Goal: Information Seeking & Learning: Check status

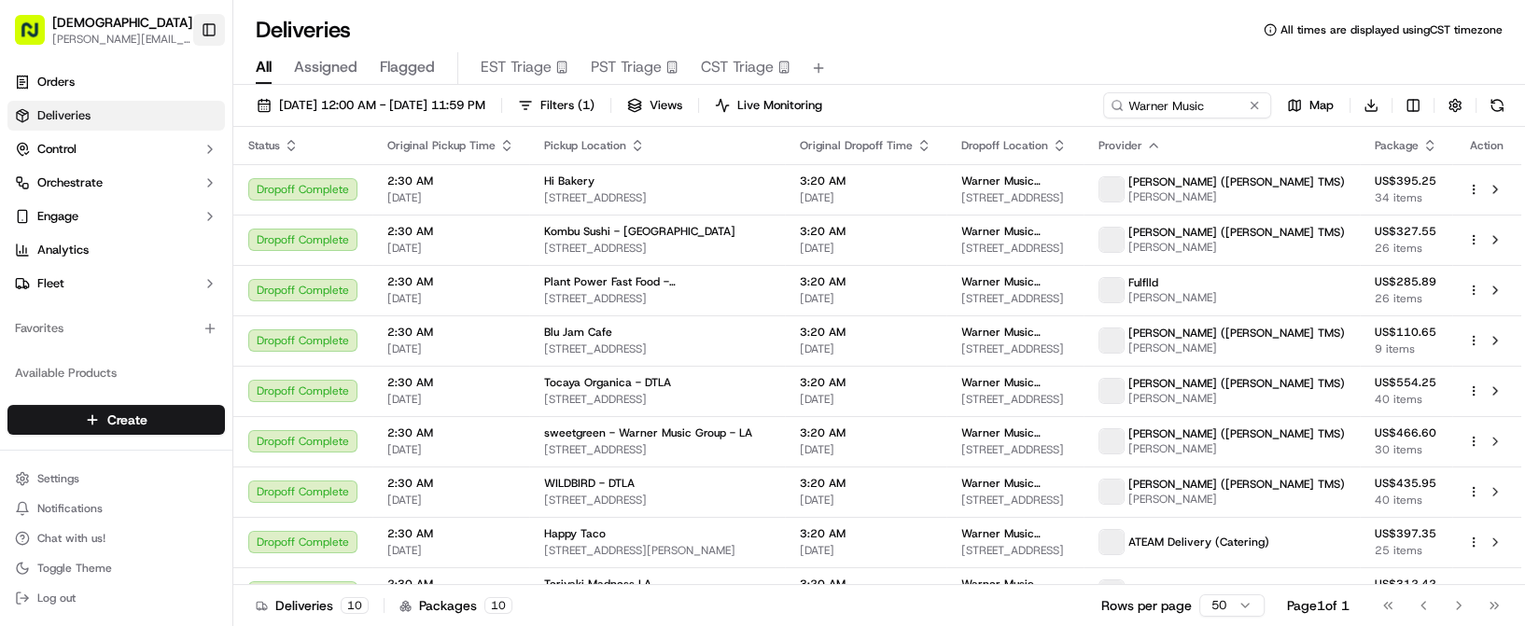
click at [208, 23] on button "Toggle Sidebar" at bounding box center [209, 30] width 32 height 32
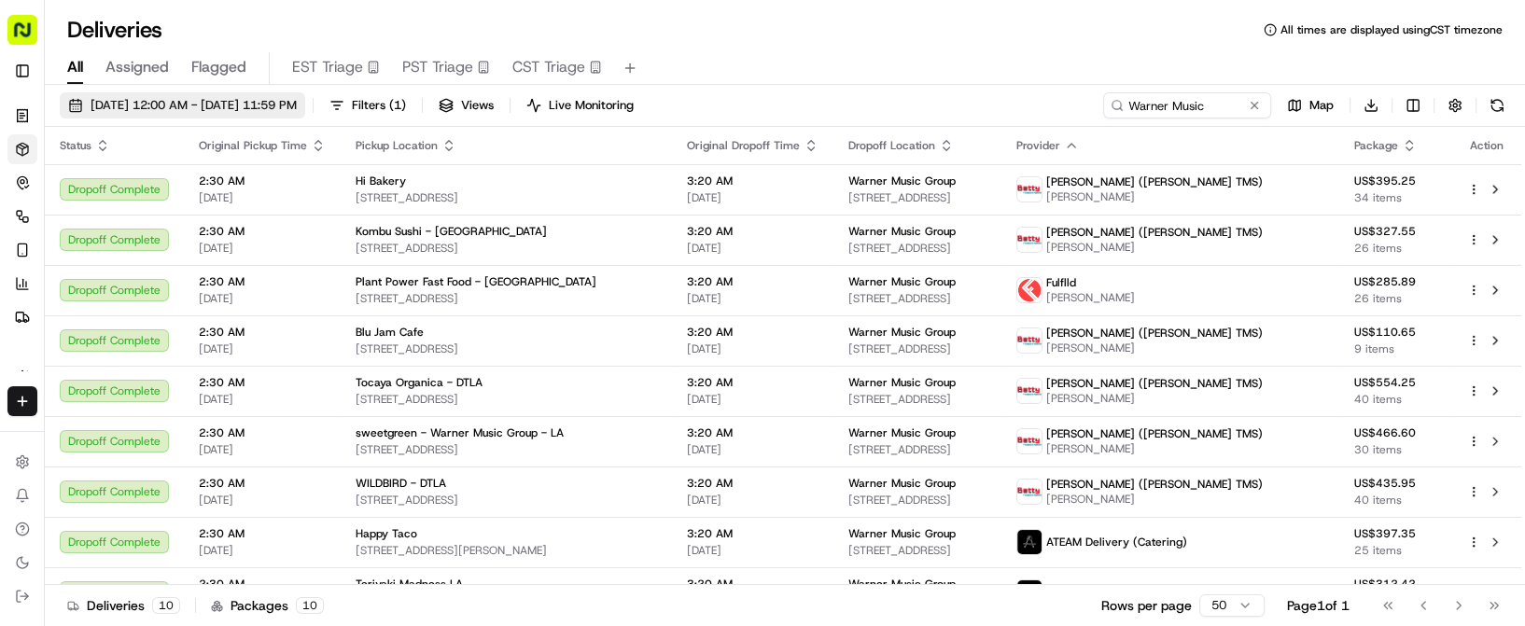
click at [215, 95] on button "[DATE] 12:00 AM - [DATE] 11:59 PM" at bounding box center [182, 105] width 245 height 26
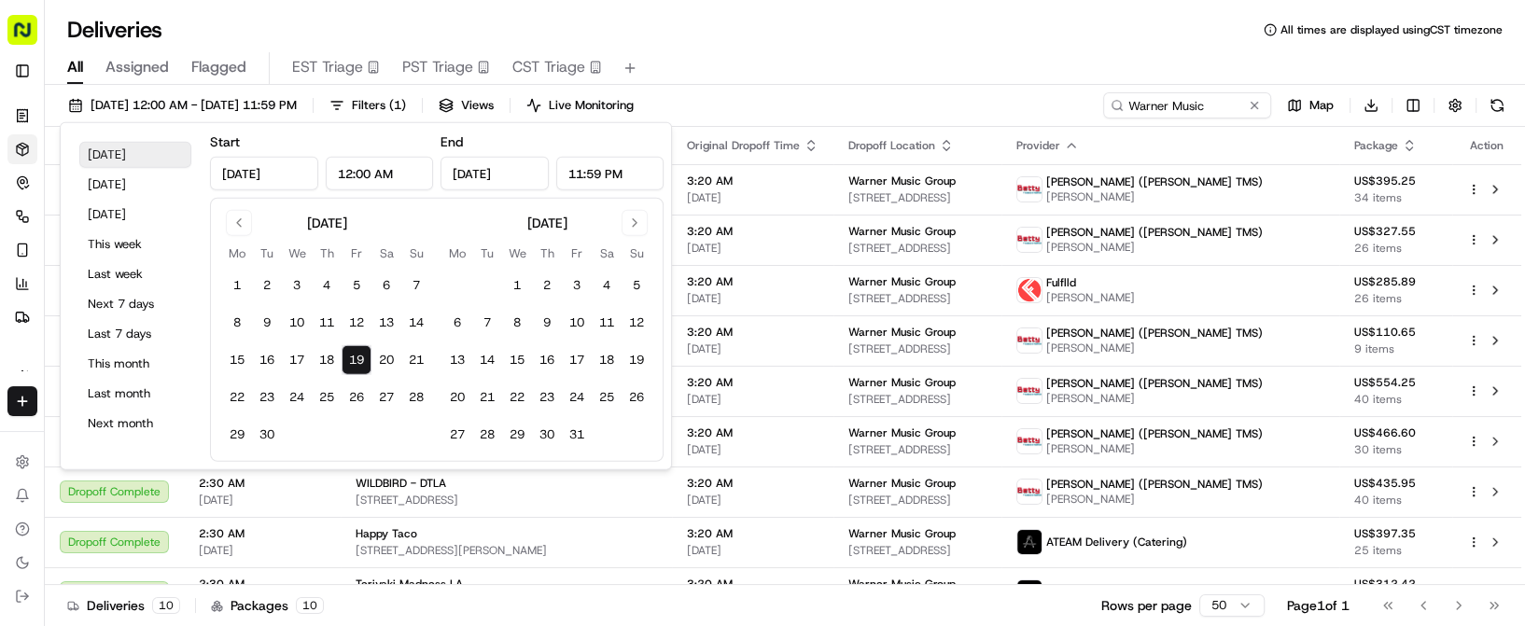
click at [121, 147] on button "Today" at bounding box center [135, 155] width 112 height 26
click at [799, 67] on div "All Assigned Flagged EST Triage PST Triage CST Triage" at bounding box center [785, 68] width 1480 height 33
